Goal: Information Seeking & Learning: Find specific fact

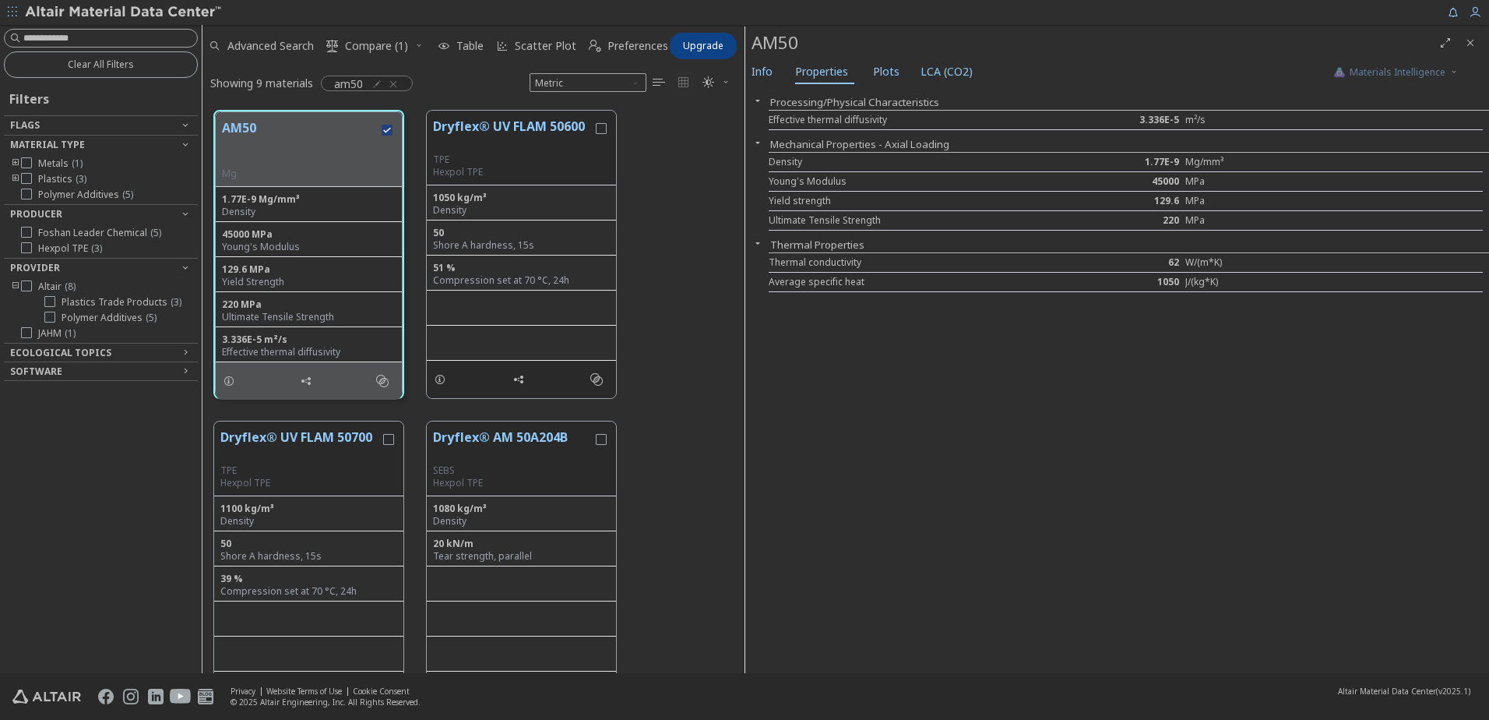
scroll to position [562, 530]
click at [112, 30] on div at bounding box center [101, 38] width 194 height 19
click at [77, 39] on input at bounding box center [110, 38] width 174 height 16
type input "**********"
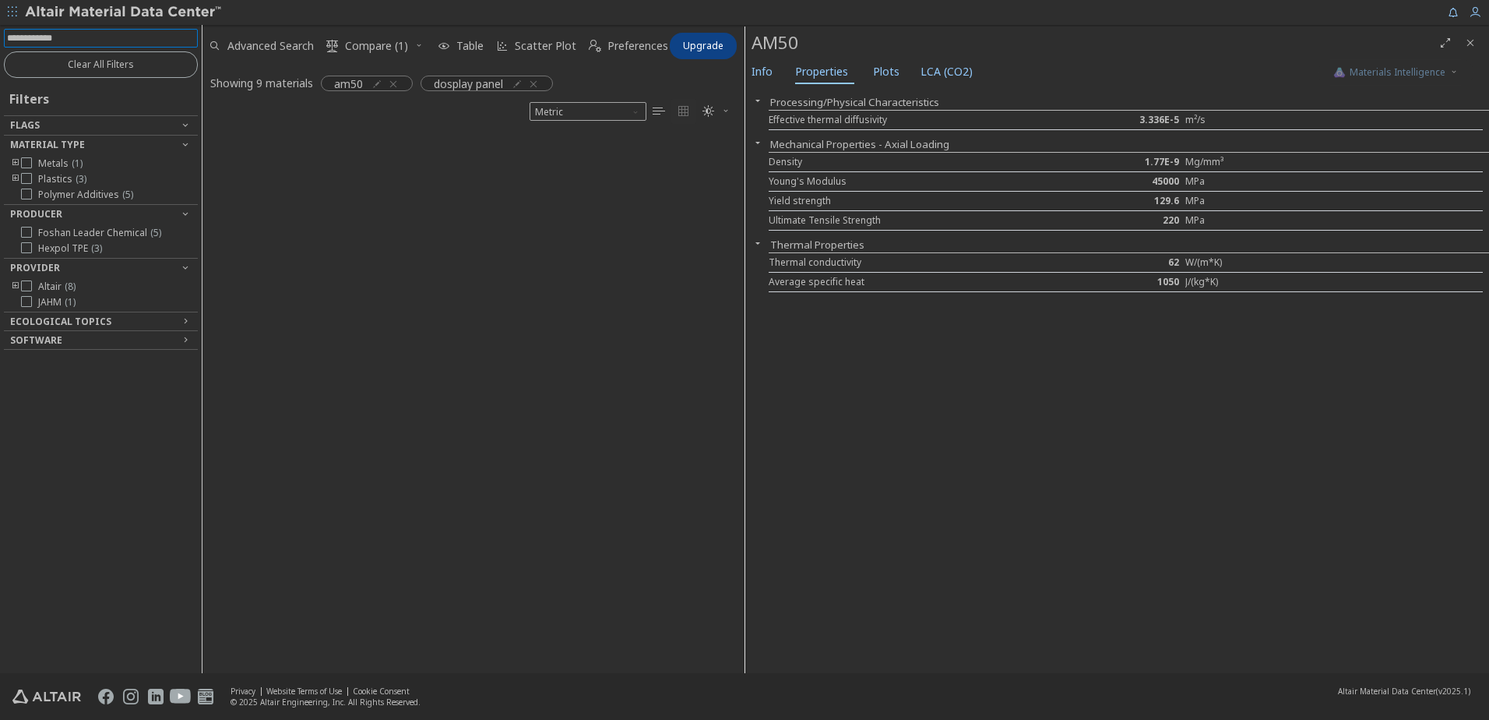
scroll to position [12, 12]
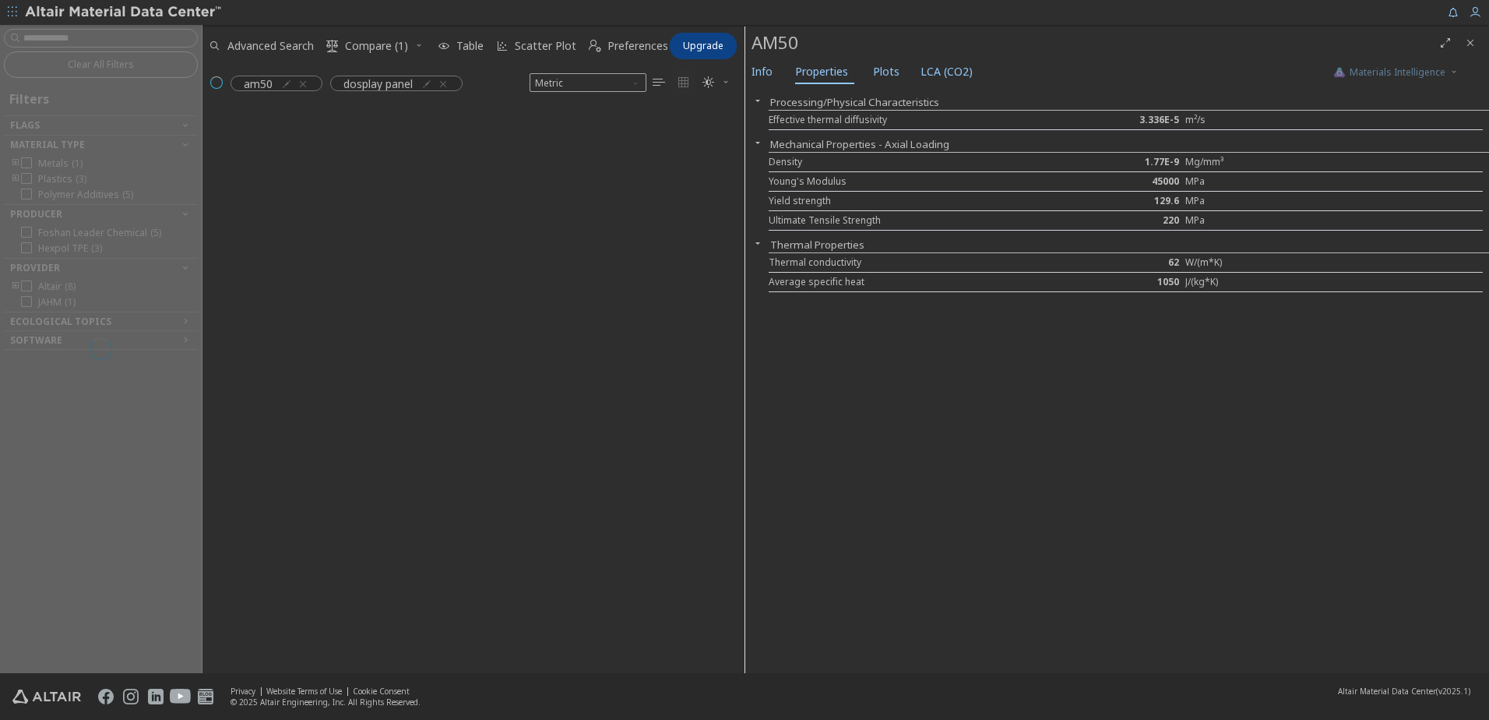
click at [598, 125] on div "grid" at bounding box center [473, 386] width 542 height 574
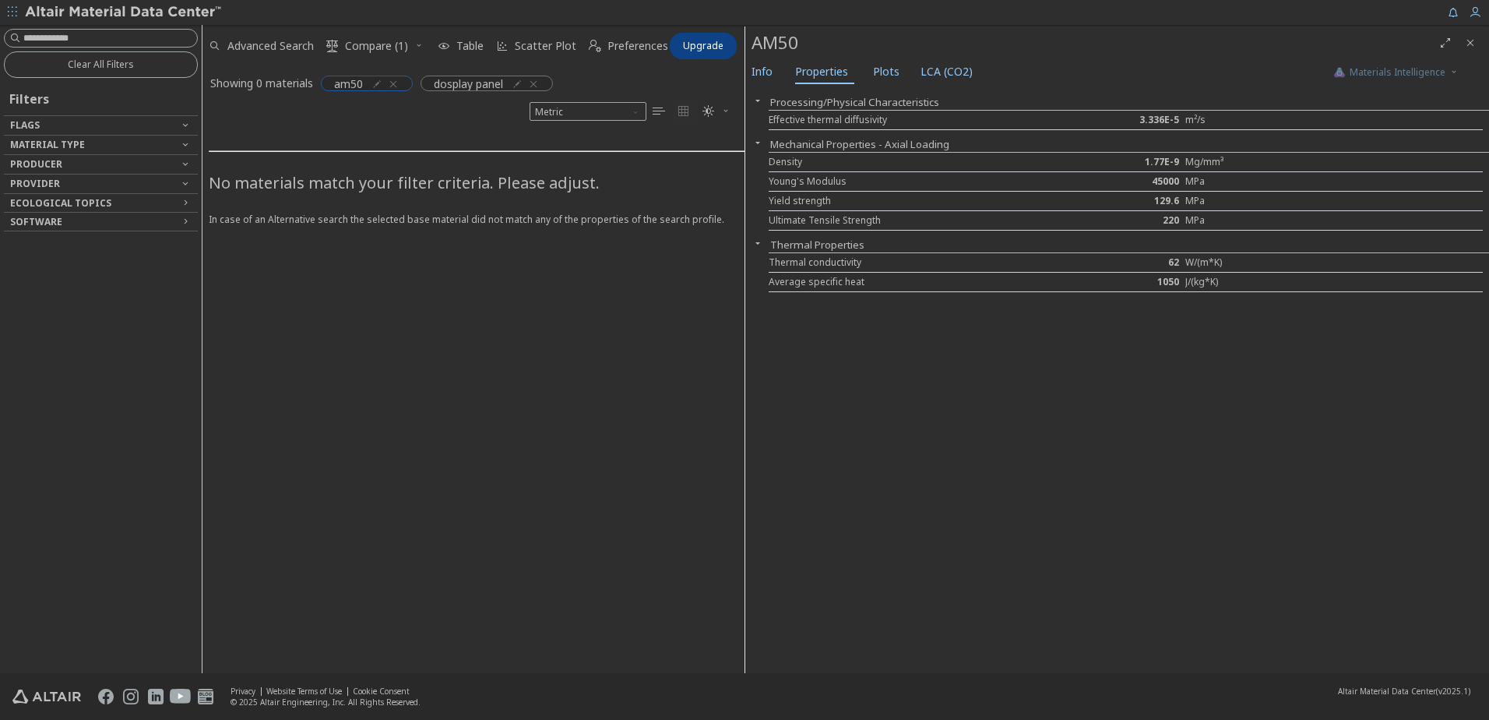
click at [392, 82] on icon "button" at bounding box center [393, 84] width 12 height 12
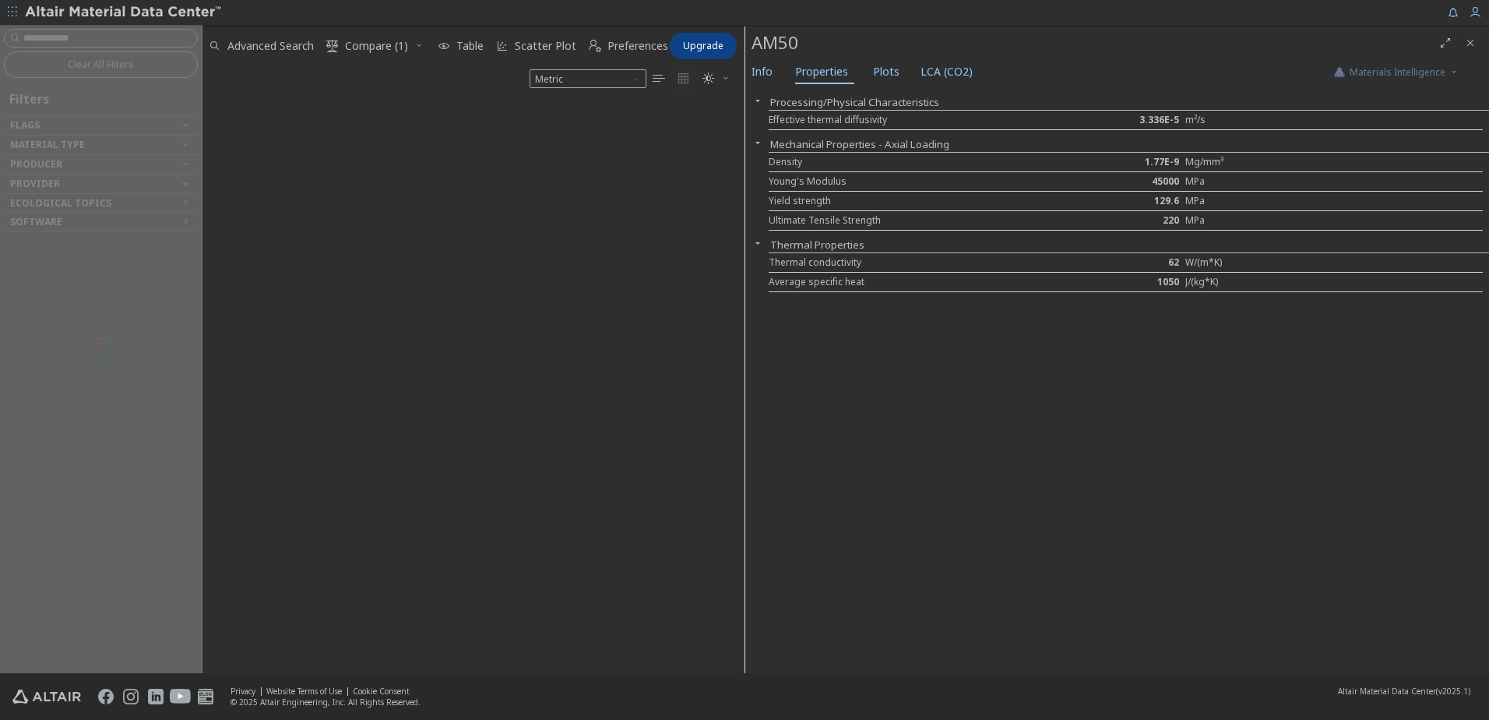
click at [87, 36] on div at bounding box center [101, 349] width 202 height 648
click at [391, 156] on div at bounding box center [473, 382] width 542 height 582
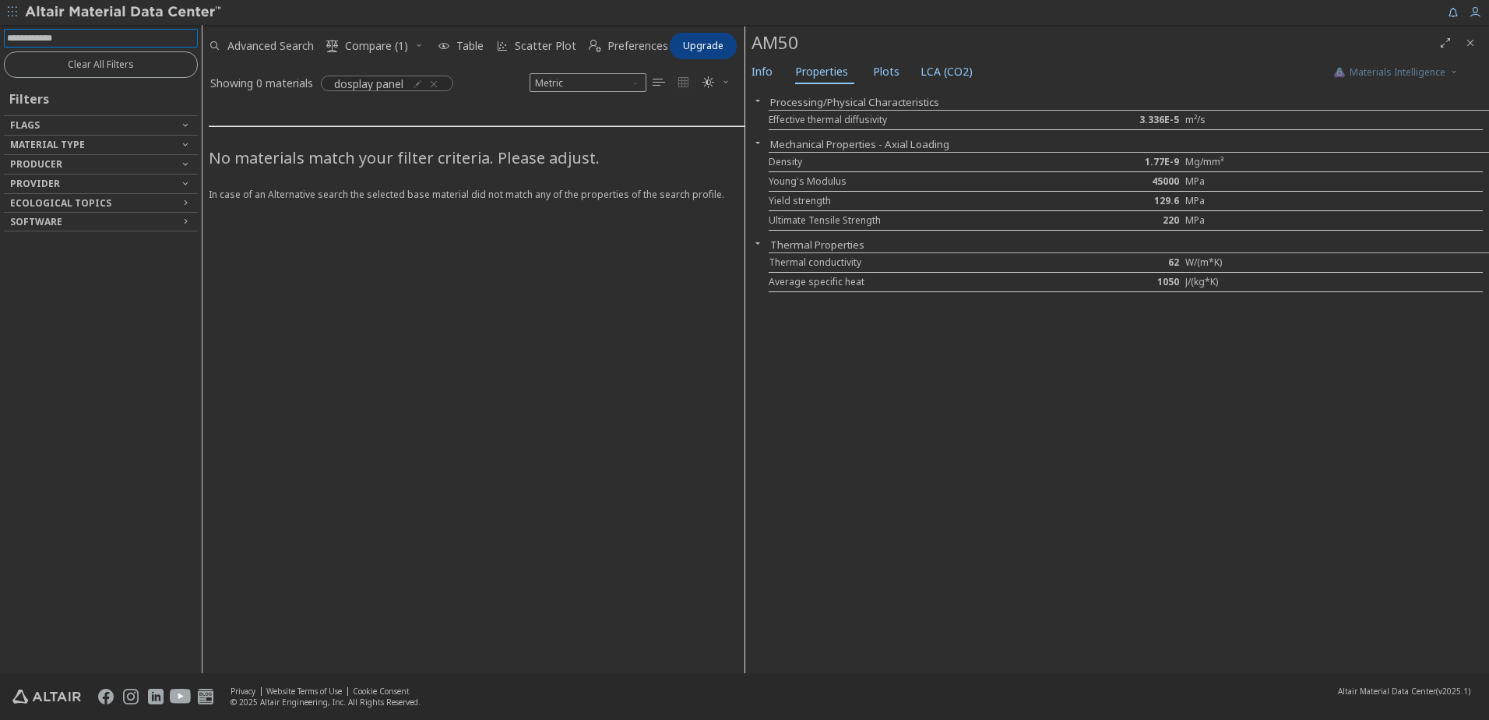
click at [108, 39] on input at bounding box center [102, 38] width 191 height 17
click at [439, 81] on icon "button" at bounding box center [434, 84] width 12 height 12
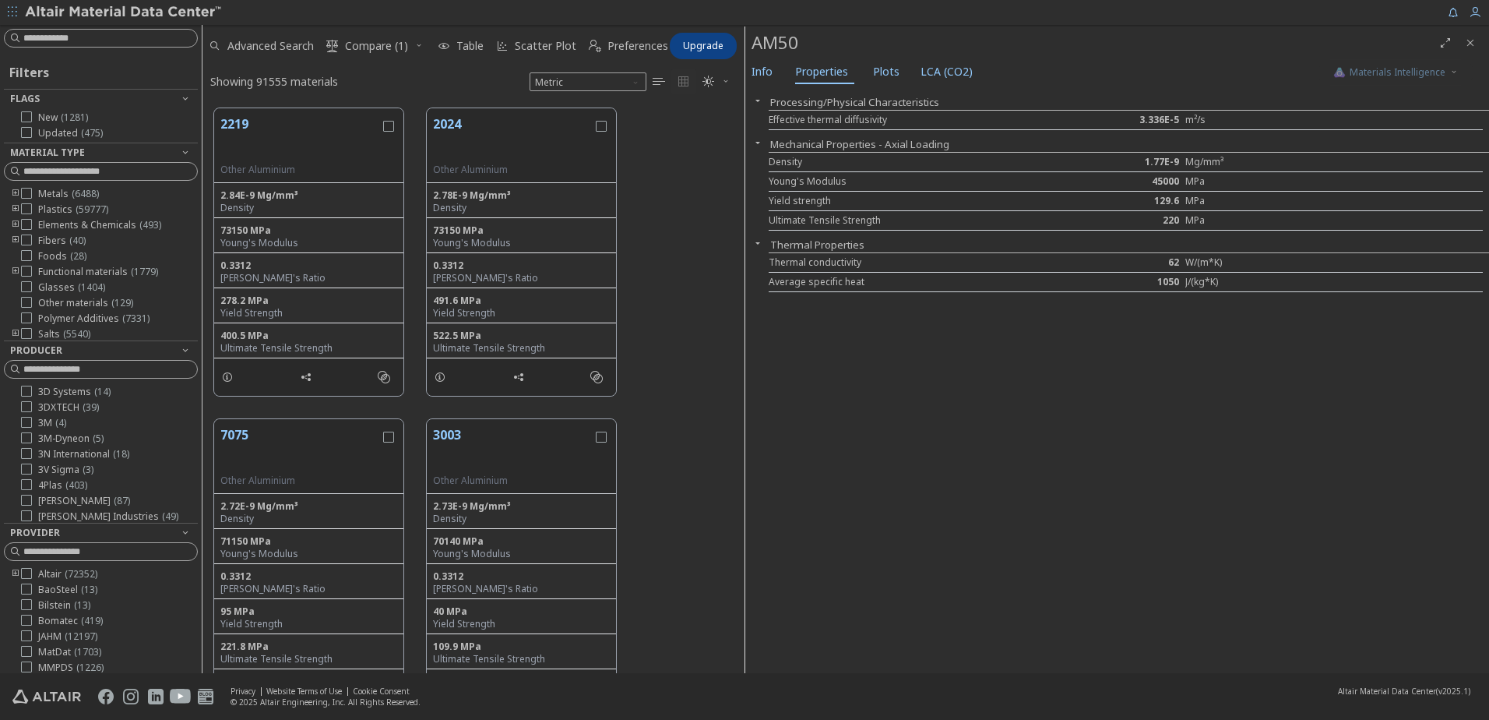
scroll to position [565, 530]
click at [92, 36] on input at bounding box center [110, 38] width 174 height 16
type input "*****"
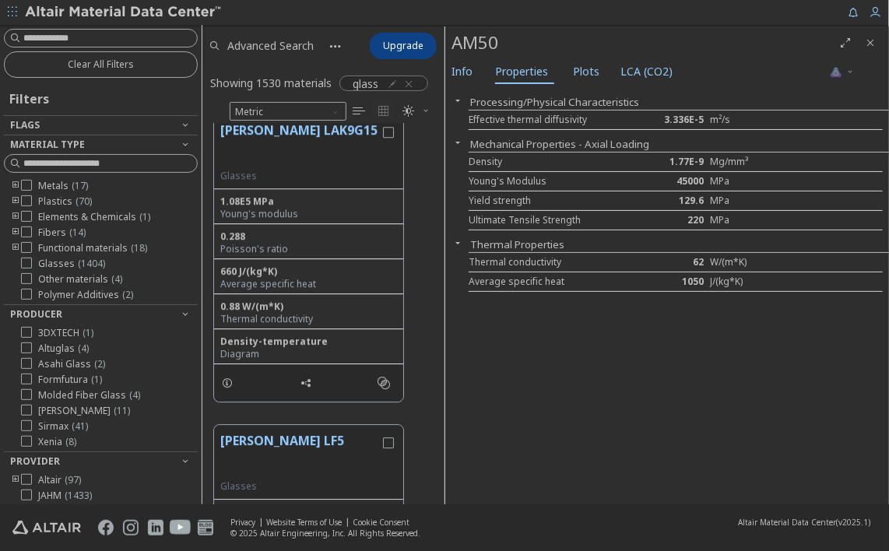
scroll to position [370, 231]
